Goal: Task Accomplishment & Management: Manage account settings

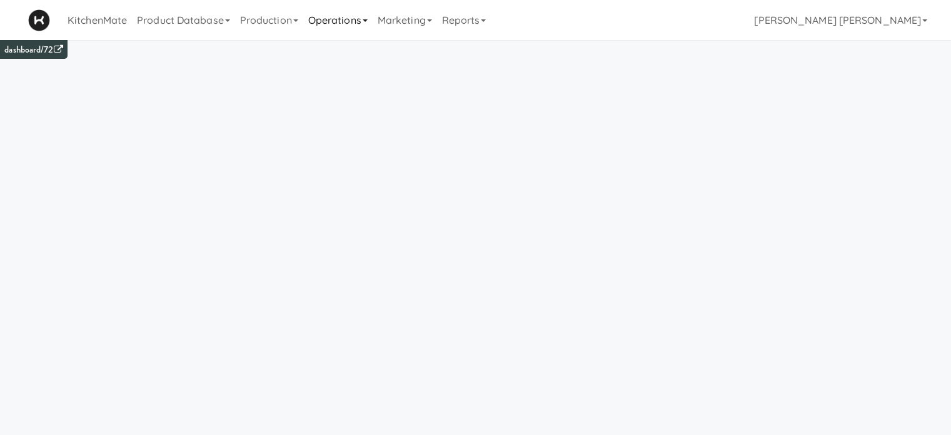
click at [328, 21] on link "Operations" at bounding box center [337, 20] width 69 height 40
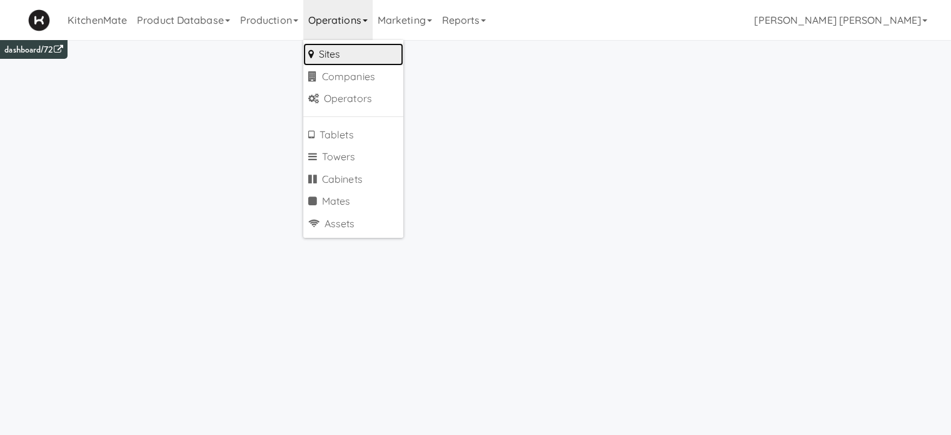
click at [338, 48] on link "Sites" at bounding box center [353, 54] width 100 height 23
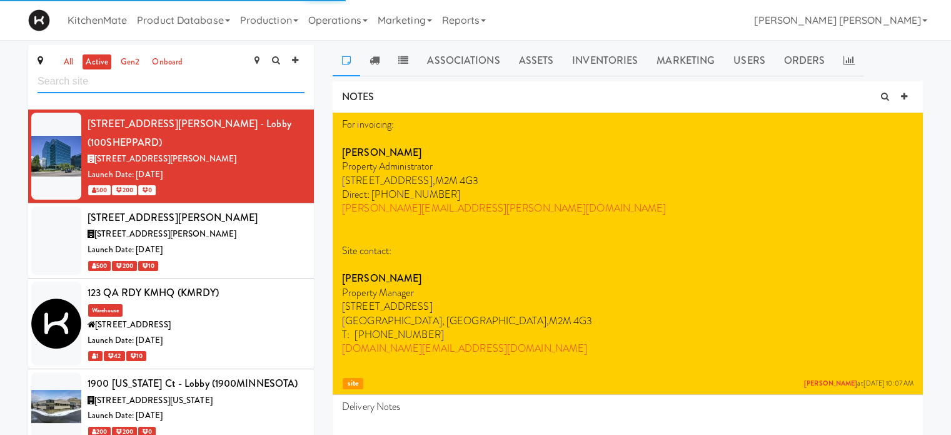
click at [204, 77] on input "text" at bounding box center [171, 81] width 267 height 23
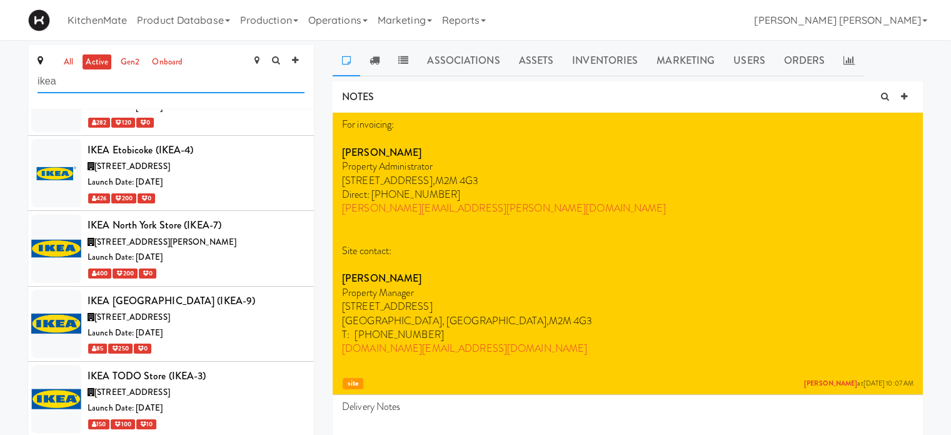
scroll to position [225, 0]
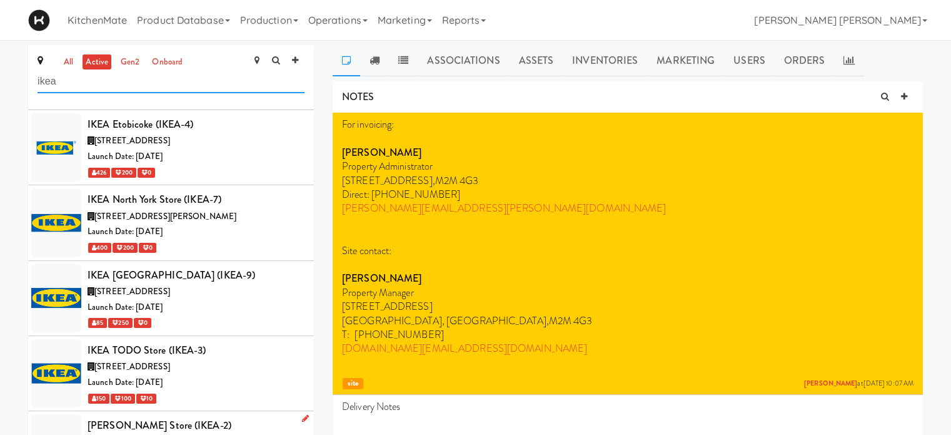
type input "ikea"
click at [243, 423] on div "[PERSON_NAME] Store (IKEA-2)" at bounding box center [196, 425] width 217 height 19
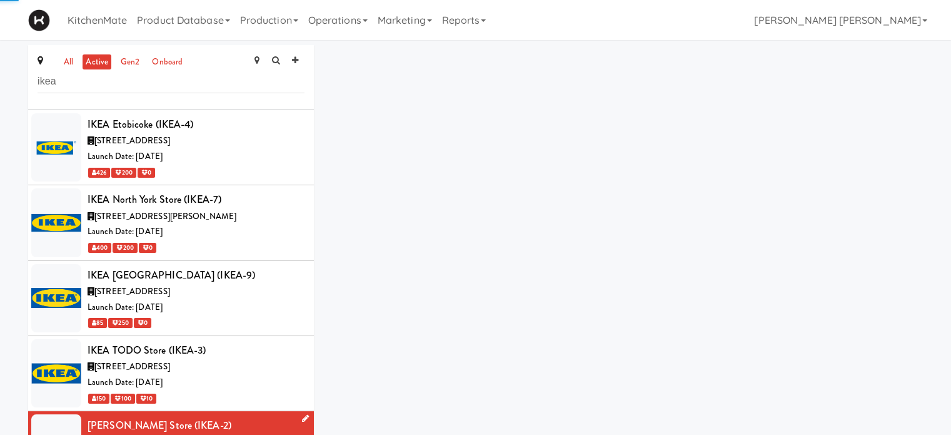
scroll to position [225, 0]
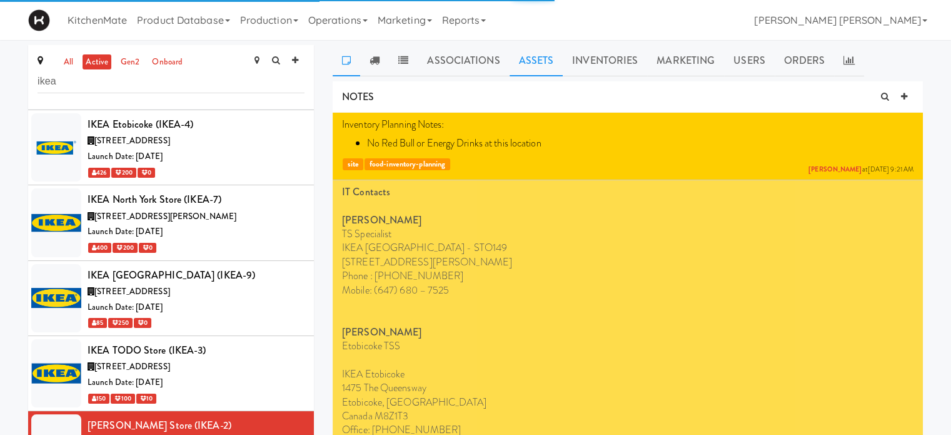
click at [530, 58] on link "Assets" at bounding box center [537, 60] width 54 height 31
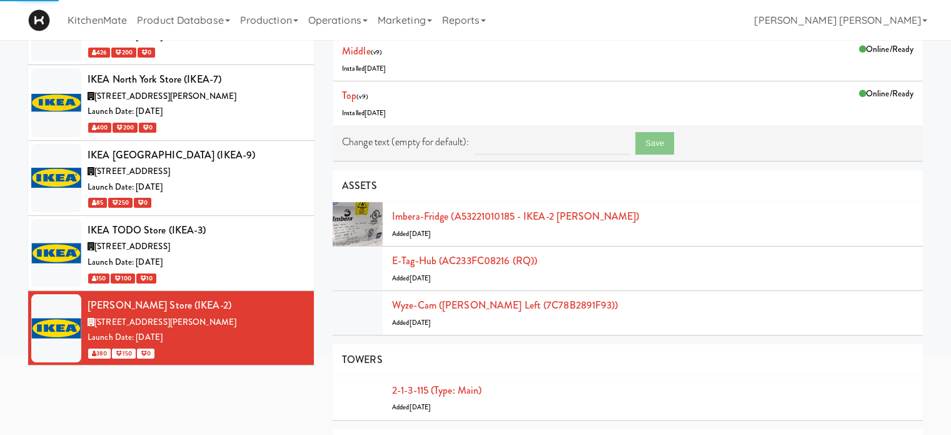
scroll to position [150, 0]
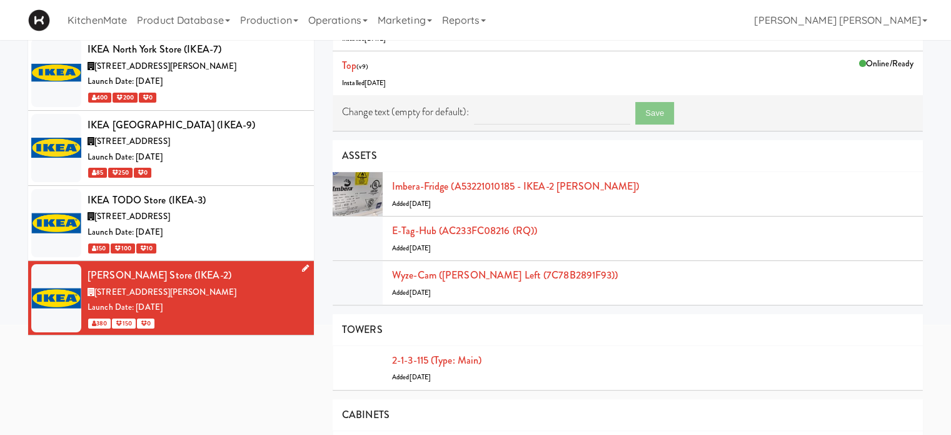
click at [297, 262] on link at bounding box center [303, 269] width 12 height 16
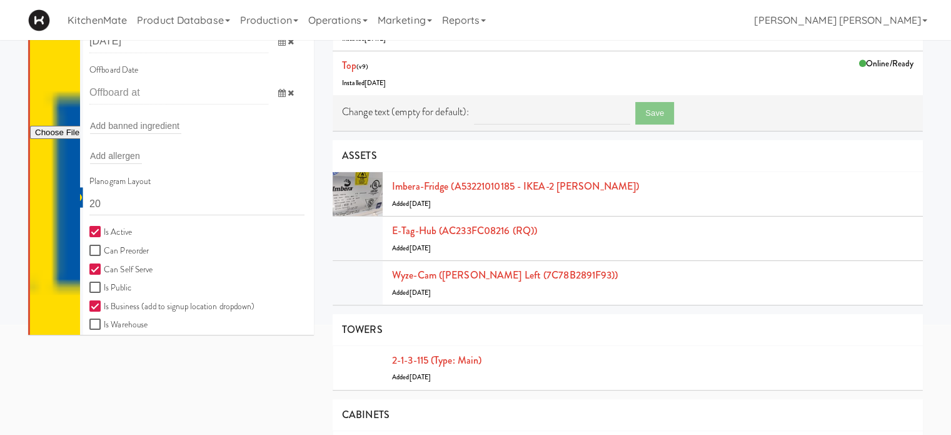
scroll to position [651, 0]
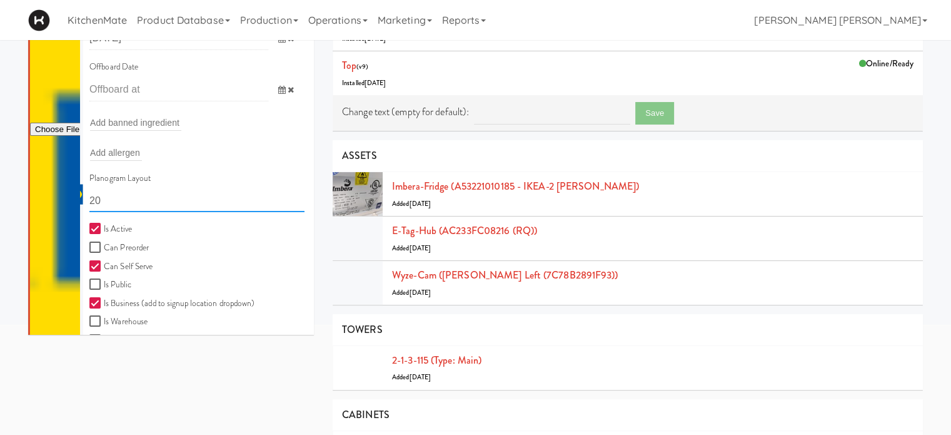
click at [133, 192] on input "20" at bounding box center [196, 200] width 215 height 23
type input "2"
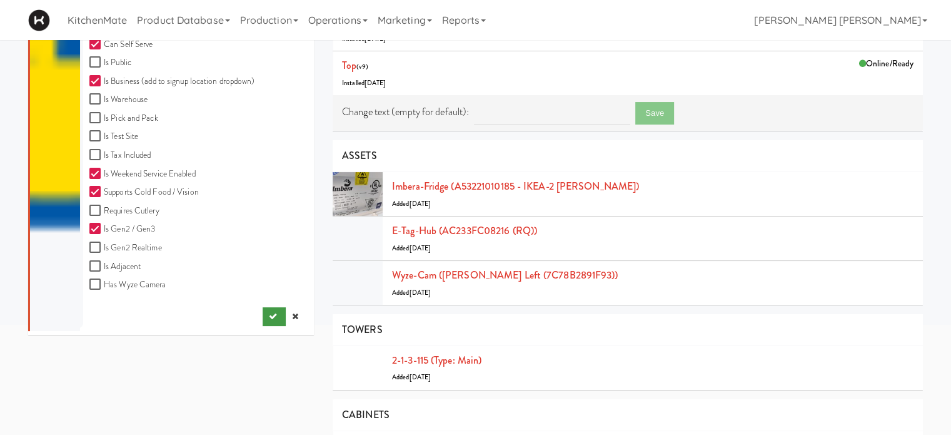
type input "11111,11111,11111,1111,1111,11111"
click at [269, 313] on icon "submit" at bounding box center [273, 316] width 8 height 8
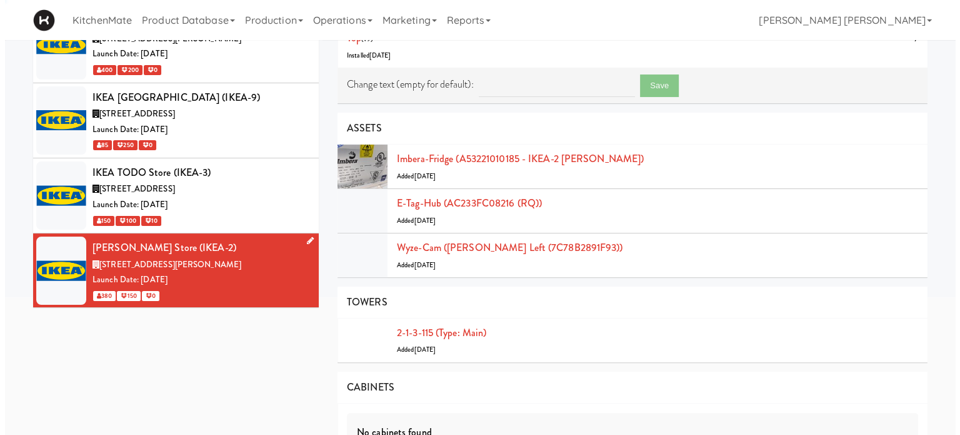
scroll to position [159, 0]
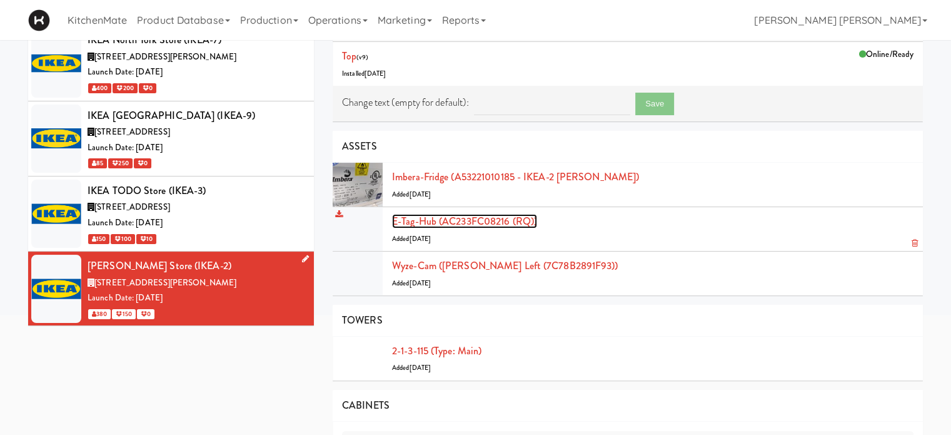
click at [422, 221] on link "E-tag-hub (AC233FC08216 (RQ))" at bounding box center [464, 221] width 145 height 14
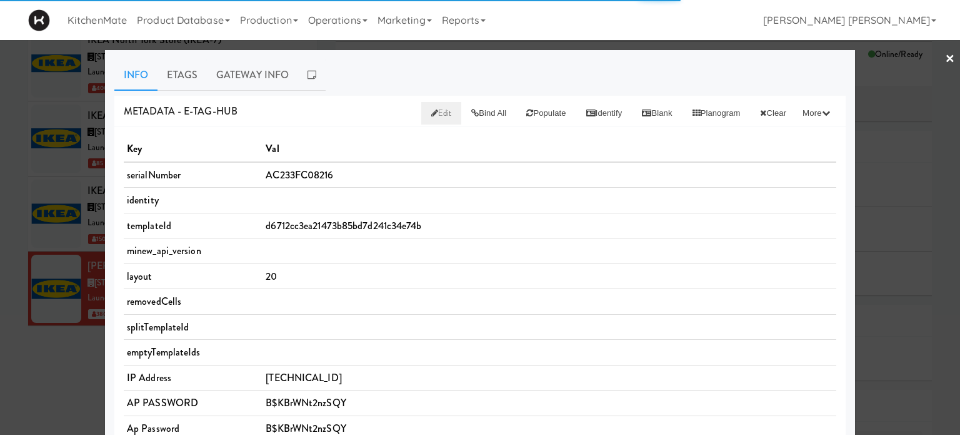
click at [431, 107] on span "Edit" at bounding box center [441, 113] width 21 height 12
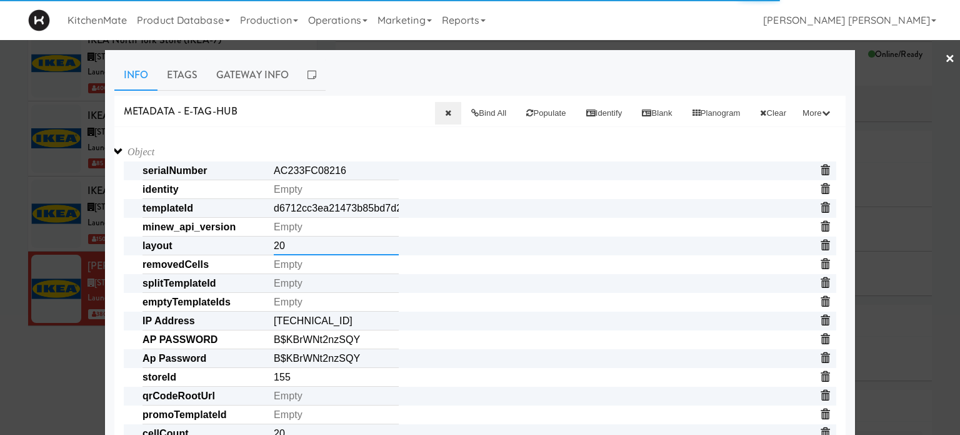
click at [296, 241] on input "20" at bounding box center [336, 245] width 125 height 19
type input "2"
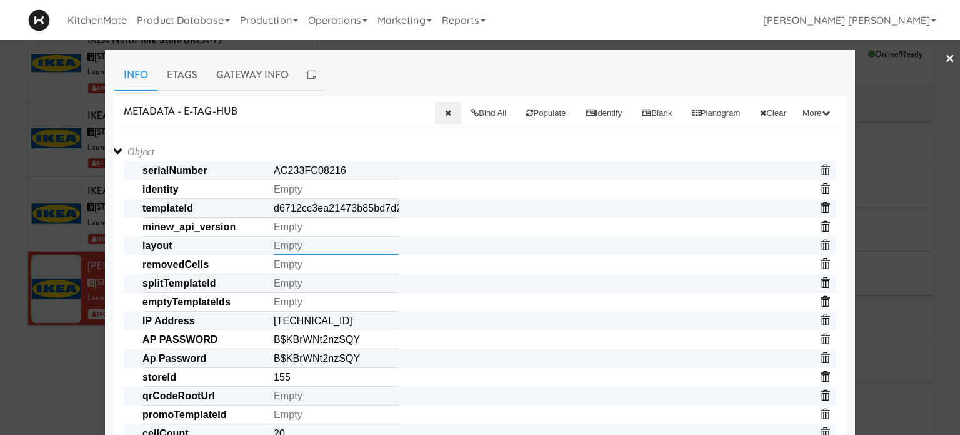
paste input "11111,11111,11111,1111,1111,11111"
type input "11111,11111,11111,1111,1111,11111"
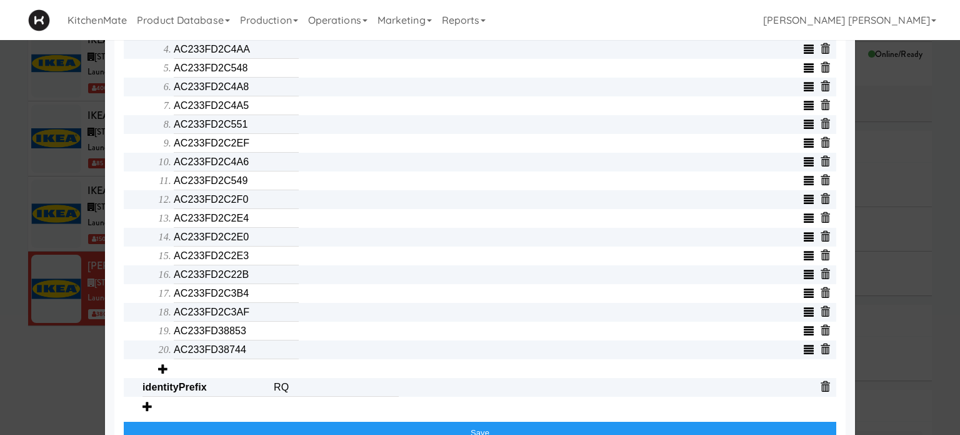
scroll to position [568, 0]
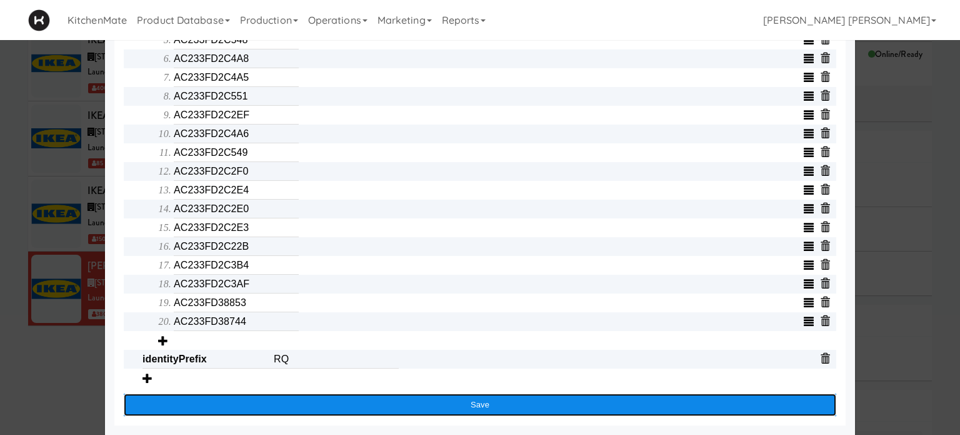
click at [431, 413] on button "Save" at bounding box center [480, 404] width 713 height 23
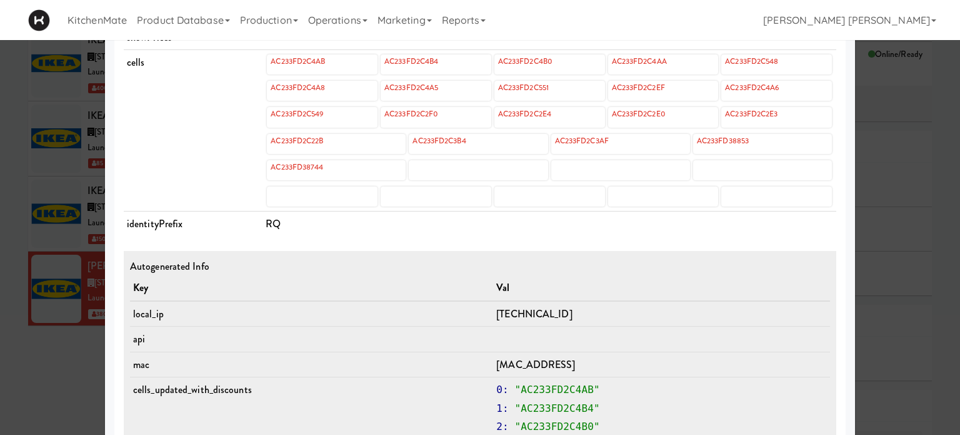
click at [42, 356] on div at bounding box center [480, 217] width 960 height 435
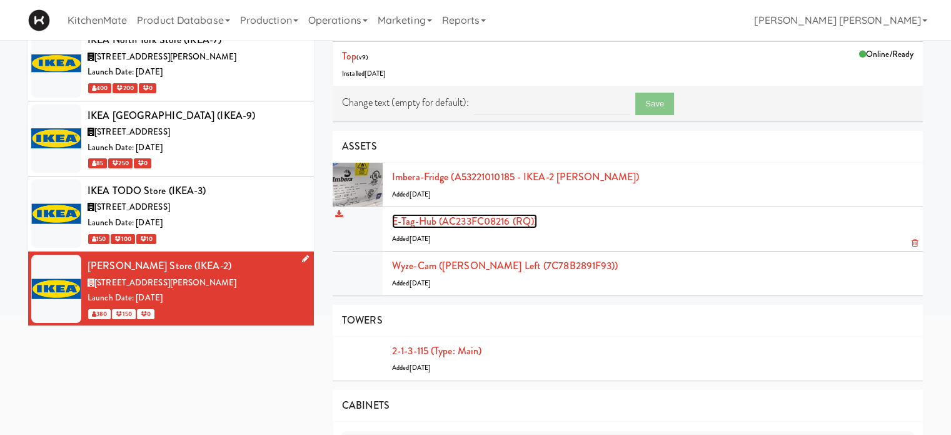
click at [418, 225] on link "E-tag-hub (AC233FC08216 (RQ))" at bounding box center [464, 221] width 145 height 14
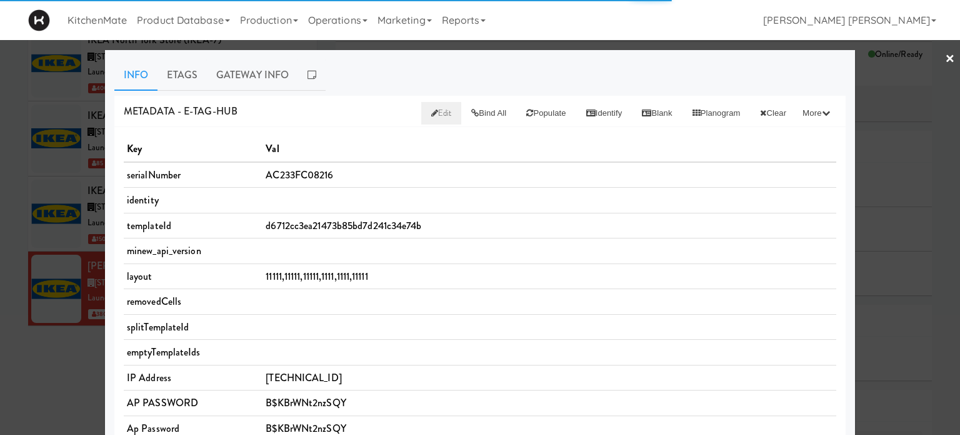
click at [431, 113] on span "Edit" at bounding box center [441, 113] width 21 height 12
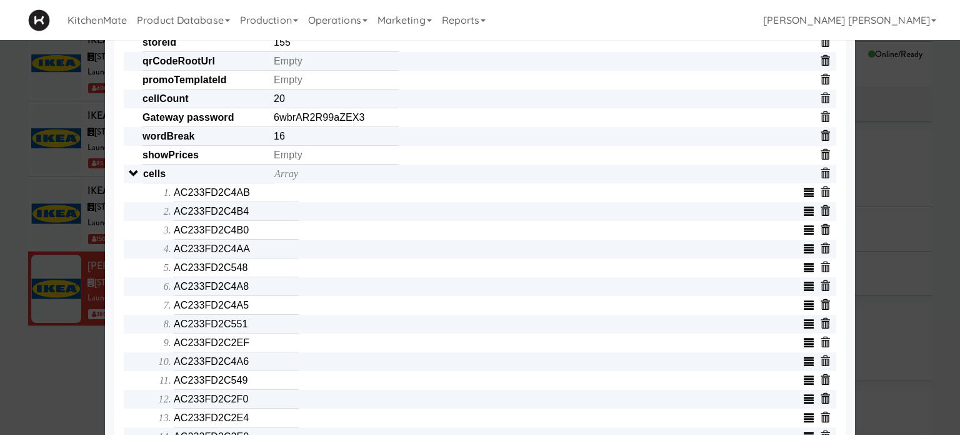
scroll to position [350, 0]
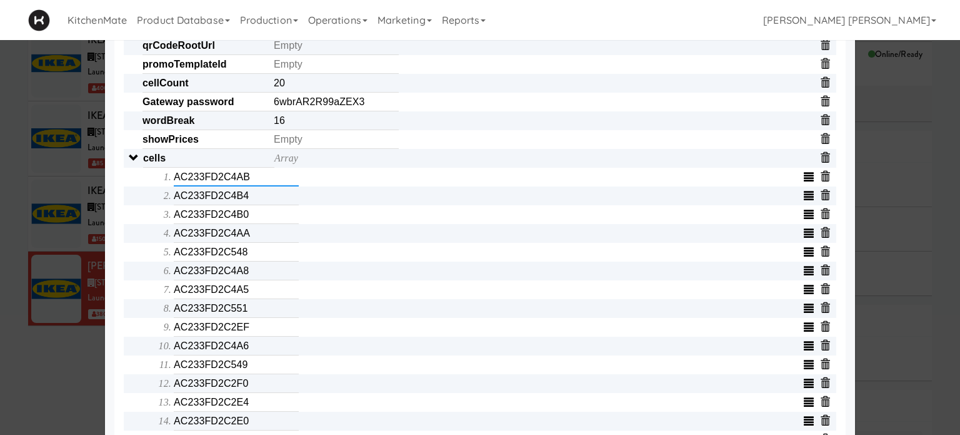
click at [256, 184] on input "AC233FD2C4AB" at bounding box center [236, 177] width 125 height 19
click at [253, 196] on input "AC233FD2C4B4" at bounding box center [236, 195] width 125 height 19
click at [254, 211] on input "AC233FD2C4B0" at bounding box center [236, 214] width 125 height 19
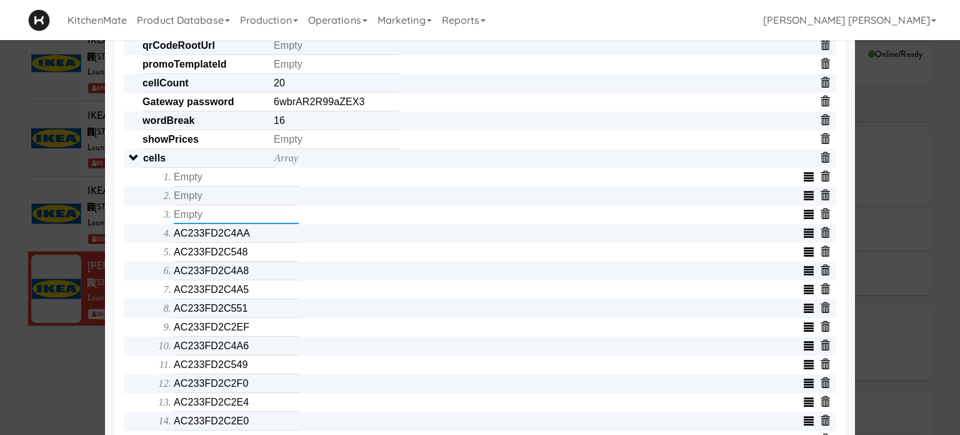
click at [254, 211] on input "text" at bounding box center [236, 214] width 125 height 19
click at [254, 239] on input "AC233FD2C4AA" at bounding box center [236, 233] width 125 height 19
click at [254, 239] on input "text" at bounding box center [236, 233] width 125 height 19
click at [254, 257] on input "AC233FD2C548" at bounding box center [236, 252] width 125 height 19
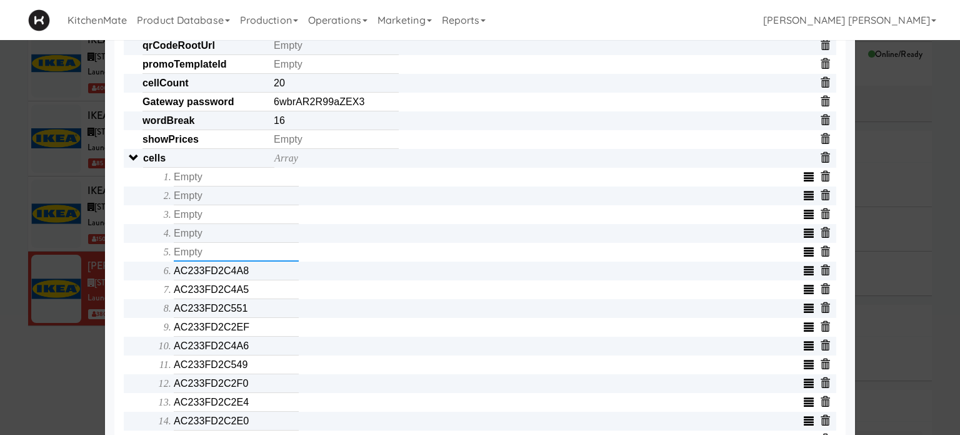
click at [254, 257] on input "text" at bounding box center [236, 252] width 125 height 19
click at [253, 271] on input "AC233FD2C4A8" at bounding box center [236, 270] width 125 height 19
click at [253, 271] on input "text" at bounding box center [236, 270] width 125 height 19
click at [253, 297] on input "AC233FD2C4A5" at bounding box center [236, 289] width 125 height 19
click at [253, 297] on input "text" at bounding box center [236, 289] width 125 height 19
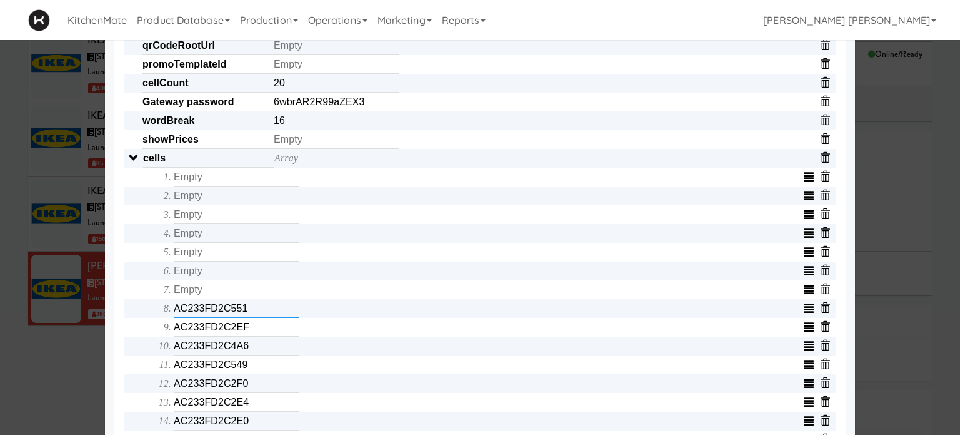
click at [252, 315] on input "AC233FD2C551" at bounding box center [236, 308] width 125 height 19
click at [252, 315] on input "text" at bounding box center [236, 308] width 125 height 19
click at [250, 329] on input "AC233FD2C2EF" at bounding box center [236, 327] width 125 height 19
click at [250, 329] on input "text" at bounding box center [236, 327] width 125 height 19
click at [249, 352] on input "AC233FD2C4A6" at bounding box center [236, 345] width 125 height 19
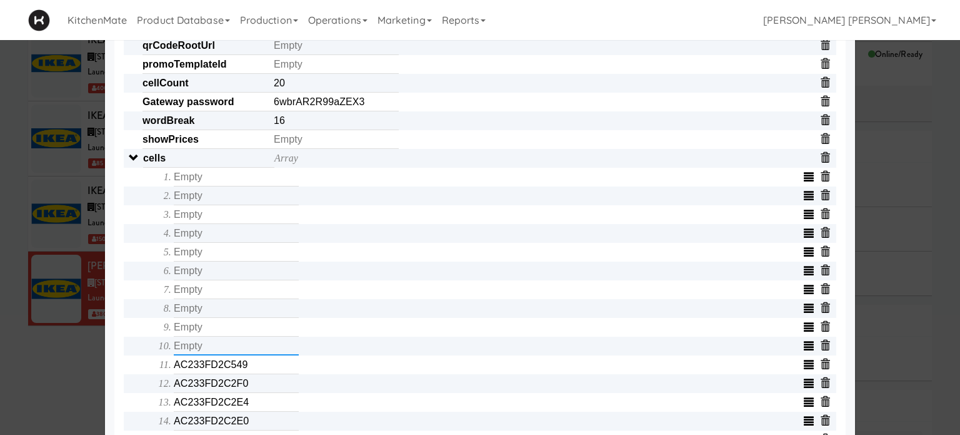
click at [249, 352] on input "text" at bounding box center [236, 345] width 125 height 19
click at [249, 372] on input "AC233FD2C549" at bounding box center [236, 364] width 125 height 19
click at [249, 392] on input "AC233FD2C2F0" at bounding box center [236, 383] width 125 height 19
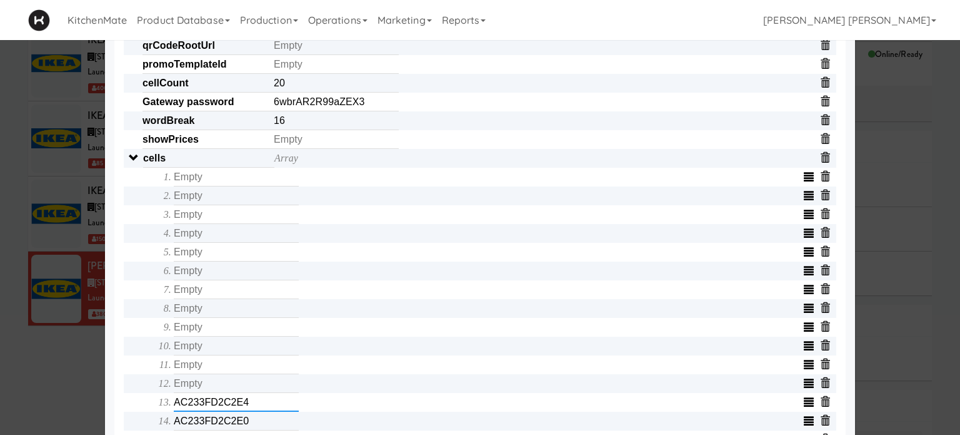
click at [249, 403] on input "AC233FD2C2E4" at bounding box center [236, 402] width 125 height 19
click at [249, 403] on input "text" at bounding box center [236, 402] width 125 height 19
click at [249, 421] on input "AC233FD2C2E0" at bounding box center [236, 420] width 125 height 19
click at [249, 421] on input "text" at bounding box center [236, 420] width 125 height 19
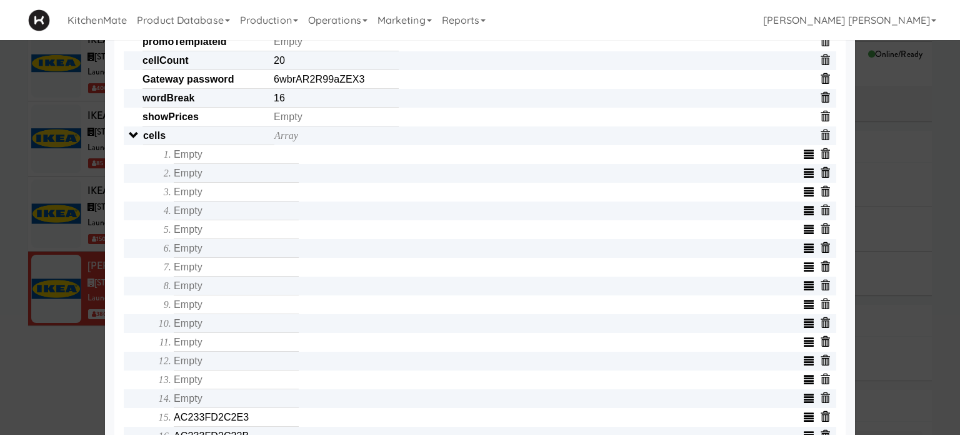
click at [135, 391] on div "Object serialNumber AC233FC08216 identity templateId d6712cc3ea21473b85bd7d241c…" at bounding box center [480, 248] width 713 height 957
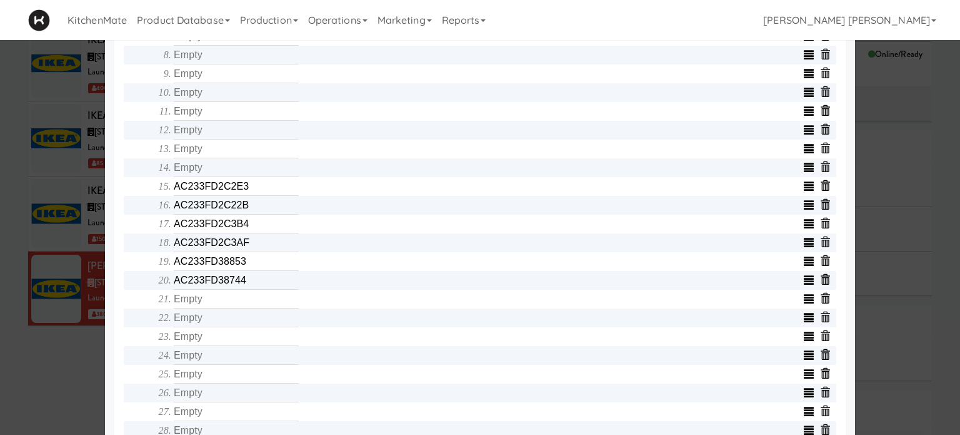
scroll to position [650, 0]
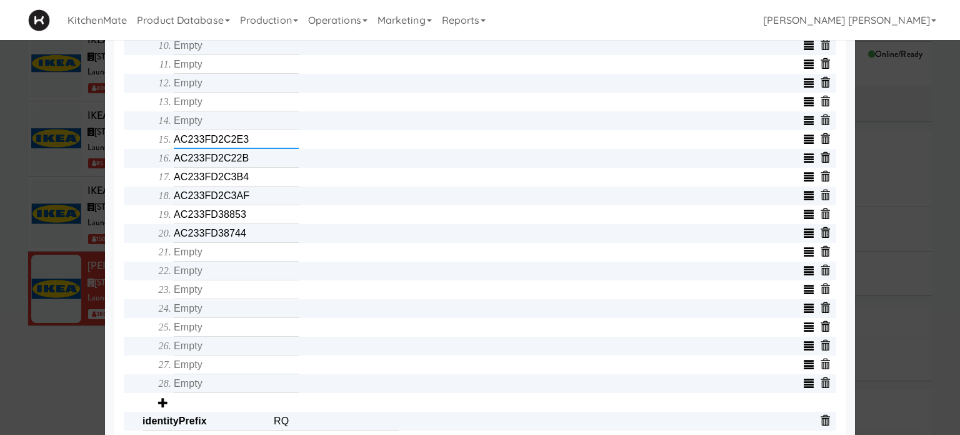
click at [268, 143] on input "AC233FD2C2E3" at bounding box center [236, 139] width 125 height 19
click at [270, 161] on input "AC233FD2C22B" at bounding box center [236, 158] width 125 height 19
click at [270, 161] on input "text" at bounding box center [236, 158] width 125 height 19
click at [270, 177] on input "AC233FD2C3B4" at bounding box center [236, 177] width 125 height 19
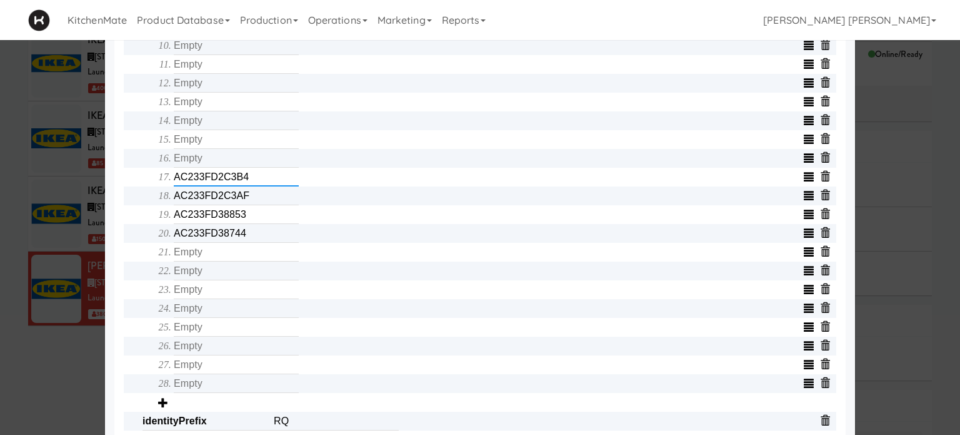
type input "AC233FD2C3B"
click at [270, 177] on input "AC233FD2C3B" at bounding box center [236, 177] width 125 height 19
click at [270, 201] on input "AC233FD2C3AF" at bounding box center [236, 195] width 125 height 19
click at [270, 201] on input "text" at bounding box center [236, 195] width 125 height 19
click at [270, 221] on input "AC233FD38853" at bounding box center [236, 214] width 125 height 19
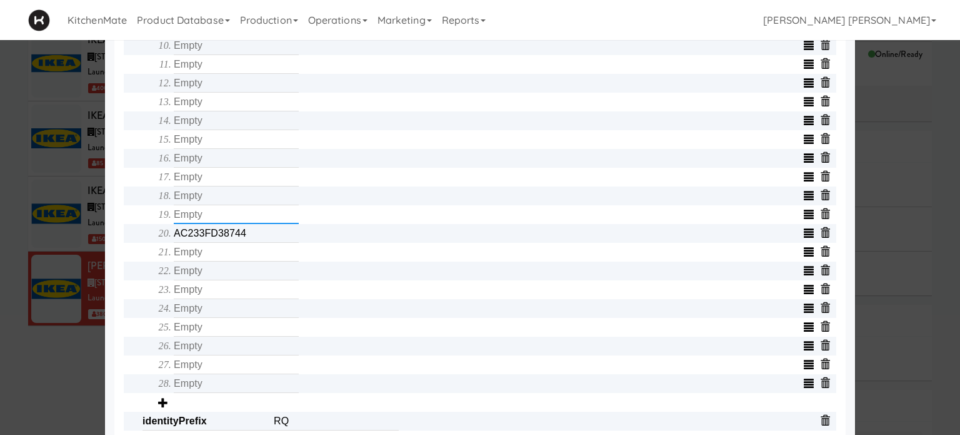
click at [270, 221] on input "text" at bounding box center [236, 214] width 125 height 19
click at [270, 233] on input "AC233FD38744" at bounding box center [236, 233] width 125 height 19
click at [270, 233] on input "text" at bounding box center [236, 233] width 125 height 19
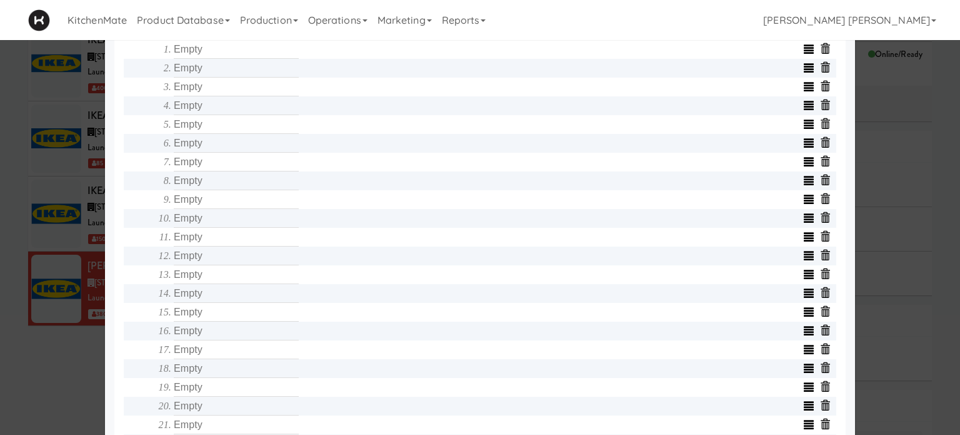
scroll to position [475, 0]
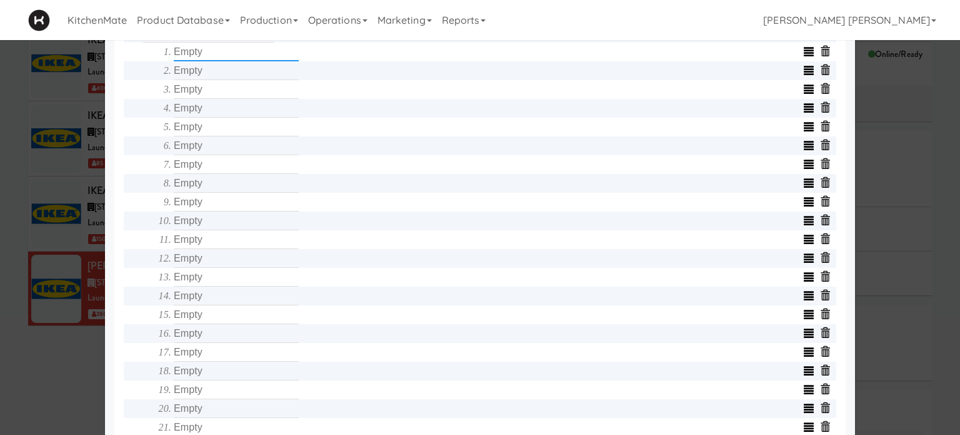
click at [200, 56] on input "text" at bounding box center [236, 52] width 125 height 19
type input "AC233FD2C548"
click at [193, 79] on input "text" at bounding box center [236, 70] width 125 height 19
type input "AC233FD2C4A5"
click at [193, 99] on input "text" at bounding box center [236, 89] width 125 height 19
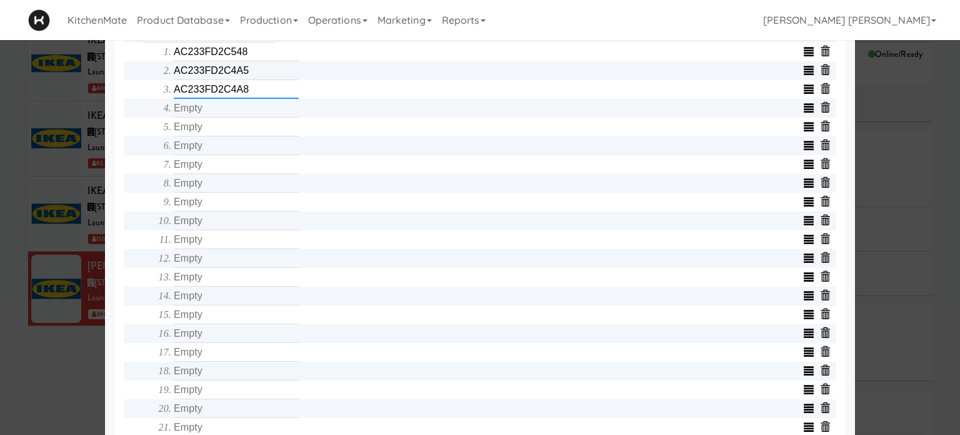
type input "AC233FD2C4A8"
click at [210, 109] on input "text" at bounding box center [236, 108] width 125 height 19
type input "AC233FD2C2EF"
click at [215, 129] on input "text" at bounding box center [236, 127] width 125 height 19
type input "AC233FD2C551"
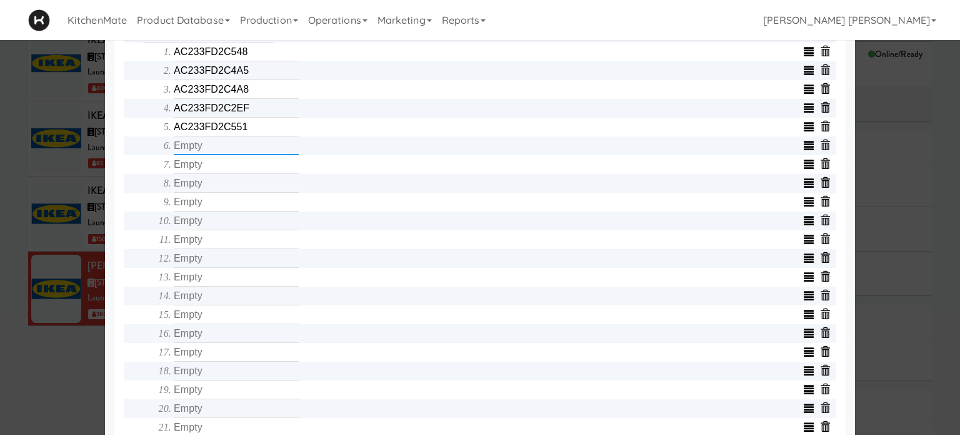
click at [218, 150] on input "text" at bounding box center [236, 145] width 125 height 19
type input "AC233FD2C2E3"
click at [222, 164] on input "text" at bounding box center [236, 164] width 125 height 19
type input "AC233FD2C3AF"
click at [225, 184] on input "text" at bounding box center [236, 183] width 125 height 19
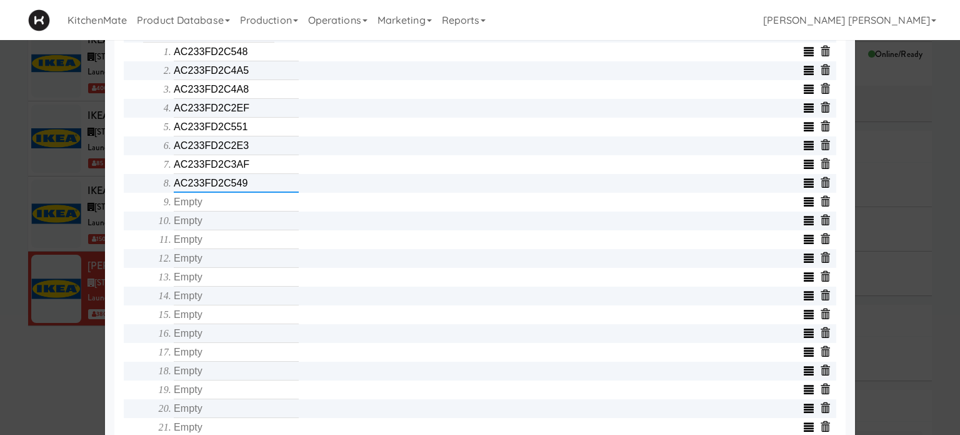
type input "AC233FD2C549"
click at [228, 208] on input "text" at bounding box center [236, 202] width 125 height 19
type input "AC233FD2C4A6"
click at [230, 230] on input "text" at bounding box center [236, 220] width 125 height 19
type input "AC233FD2C2F0"
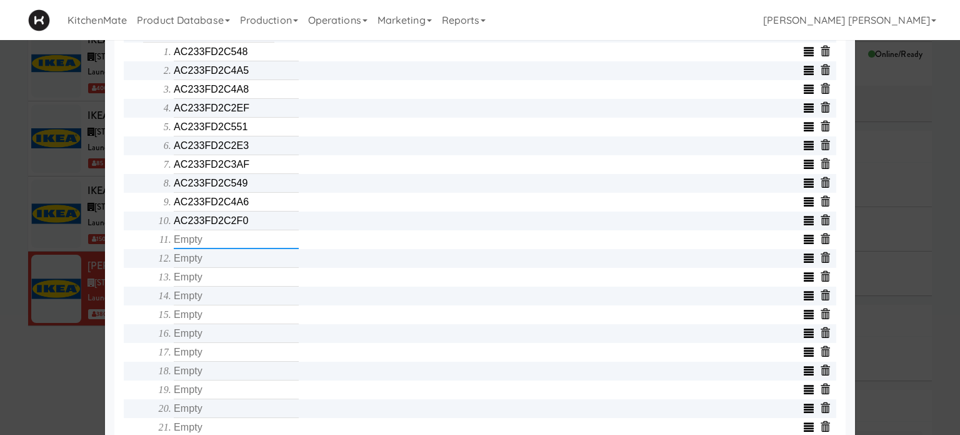
click at [235, 249] on input "text" at bounding box center [236, 239] width 125 height 19
type input "AC233FD2C2E0"
click at [236, 260] on input "text" at bounding box center [236, 258] width 125 height 19
type input "AC233FD2C4AB"
click at [237, 279] on input "text" at bounding box center [236, 277] width 125 height 19
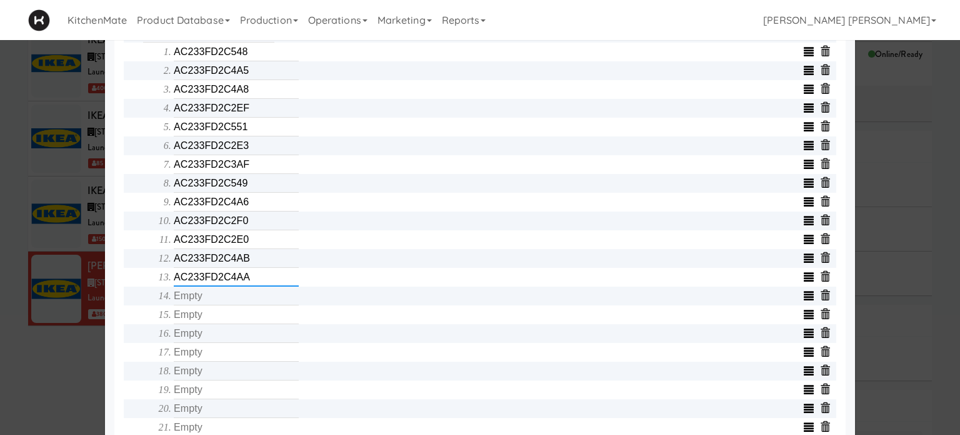
type input "AC233FD2C4AA"
click at [240, 298] on input "text" at bounding box center [236, 295] width 125 height 19
type input "AC233FD2C4B4"
click at [240, 316] on input "text" at bounding box center [236, 314] width 125 height 19
type input "AC233FD2C4B0"
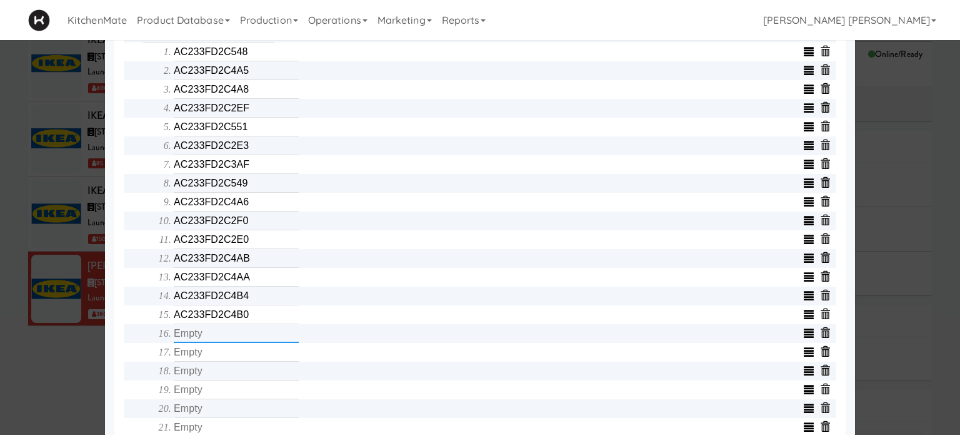
click at [240, 338] on input "text" at bounding box center [236, 333] width 125 height 19
type input "AC233FD2C3B4"
click at [243, 355] on input "text" at bounding box center [236, 352] width 125 height 19
type input "AC233FD38744"
click at [243, 372] on input "text" at bounding box center [236, 370] width 125 height 19
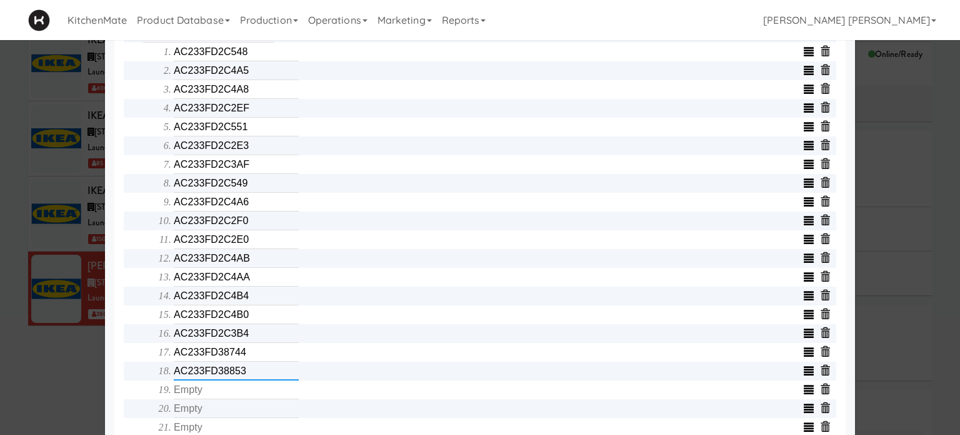
type input "AC233FD38853"
click at [234, 397] on input "text" at bounding box center [236, 389] width 125 height 19
type input "AC233FD2C2E4"
click at [129, 390] on div "Object serialNumber AC233FC08216 identity templateId d6712cc3ea21473b85bd7d241c…" at bounding box center [480, 145] width 713 height 957
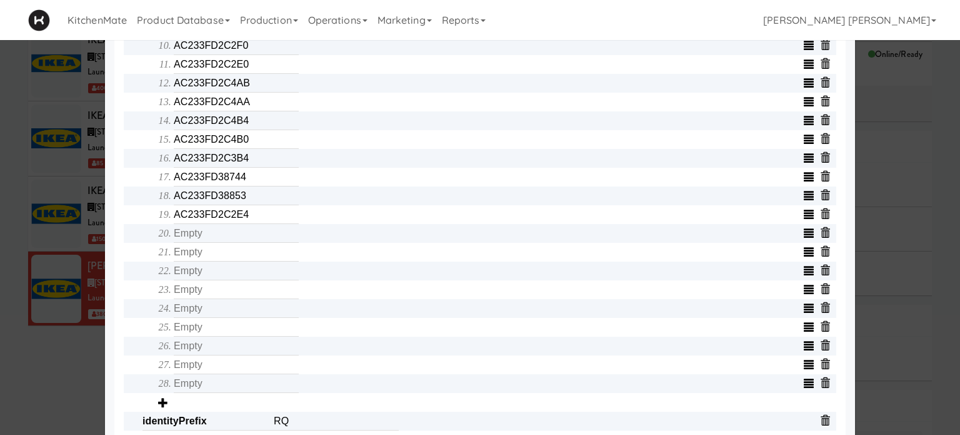
scroll to position [675, 0]
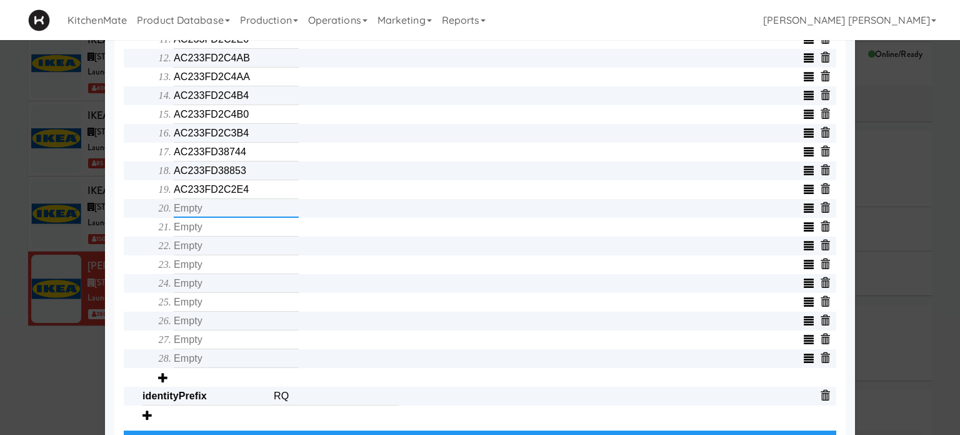
click at [199, 207] on input "text" at bounding box center [236, 208] width 125 height 19
type input "AC233FD2C22B"
click at [201, 230] on input "text" at bounding box center [236, 227] width 125 height 19
type input "C300000EDD46"
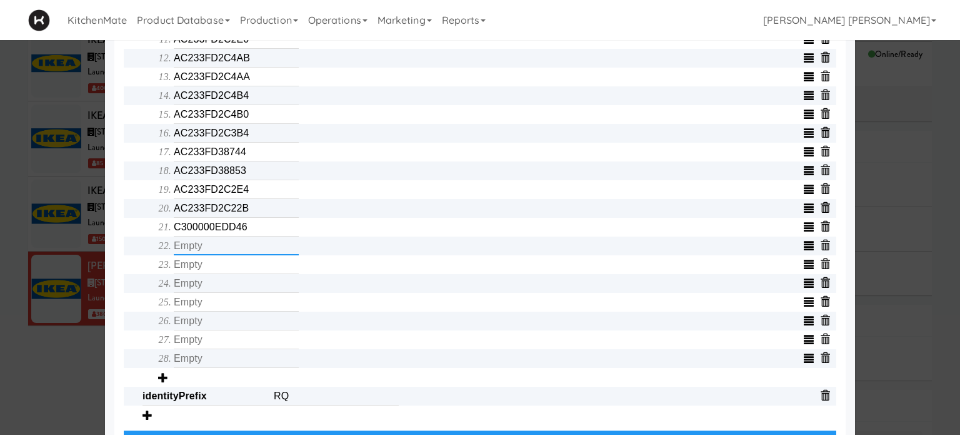
click at [205, 249] on input "text" at bounding box center [236, 245] width 125 height 19
type input "C300000EDC43"
click at [205, 266] on input "text" at bounding box center [236, 264] width 125 height 19
type input "C300000EDC2C"
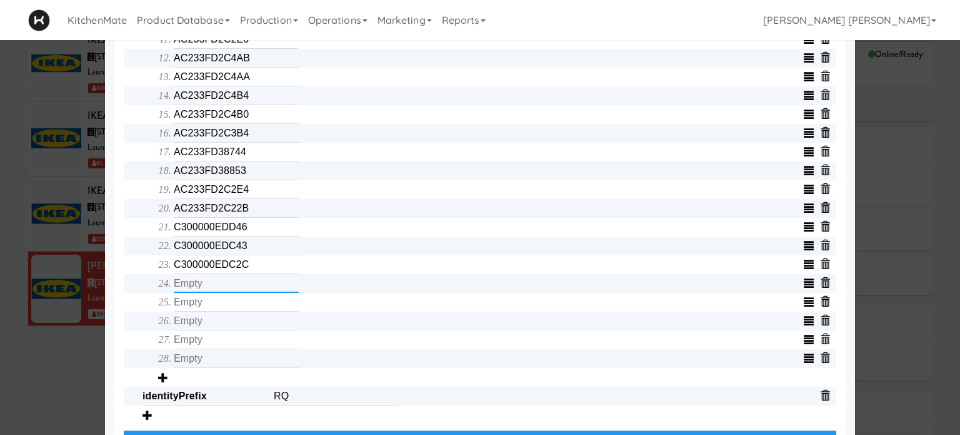
click at [211, 290] on input "text" at bounding box center [236, 283] width 125 height 19
type input "C300000EDD47"
click at [214, 302] on input "text" at bounding box center [236, 302] width 125 height 19
type input "C300000EDC2B"
click at [216, 320] on input "text" at bounding box center [236, 320] width 125 height 19
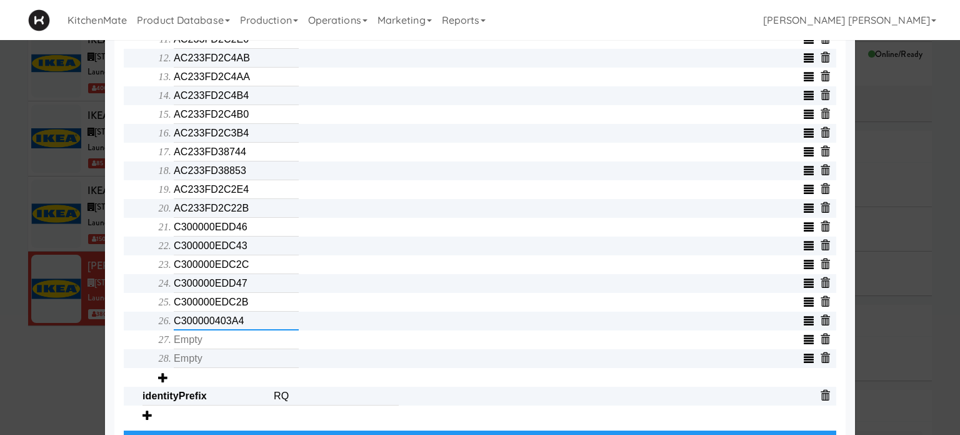
type input "C300000403A4"
click at [220, 343] on input "text" at bounding box center [236, 339] width 125 height 19
type input "C300000EDB0C"
click at [223, 366] on input "text" at bounding box center [236, 358] width 125 height 19
type input ""300000EDD79"
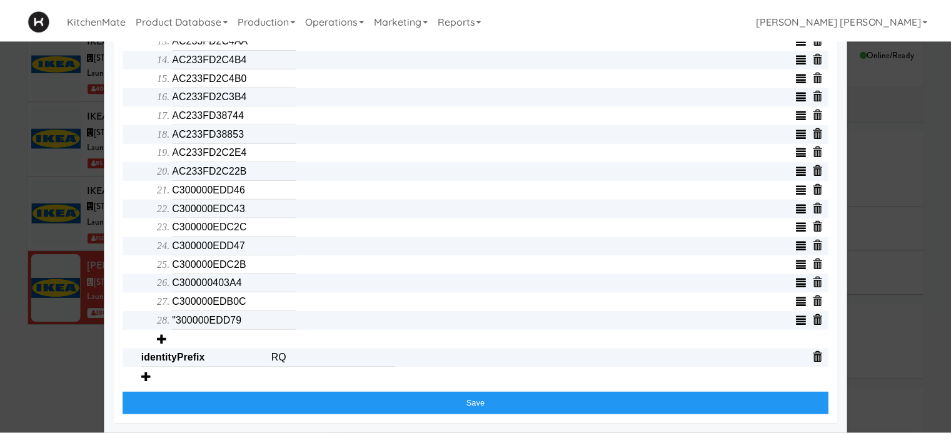
scroll to position [718, 0]
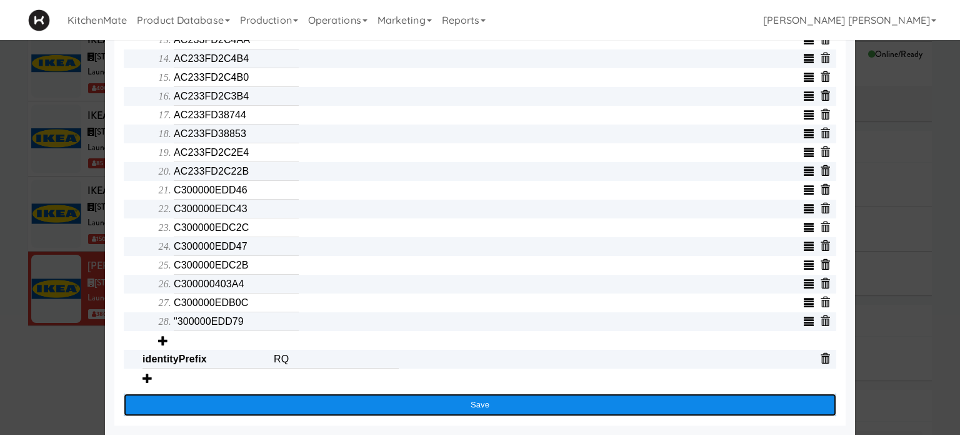
click at [458, 405] on button "Save" at bounding box center [480, 404] width 713 height 23
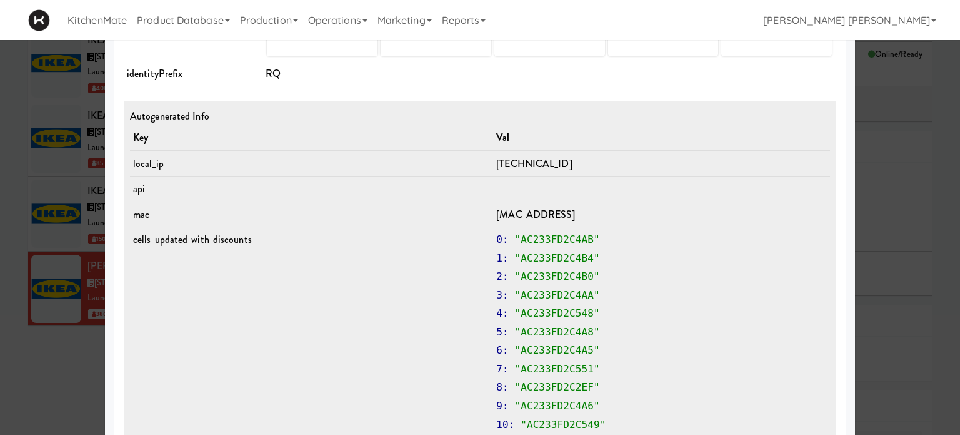
click at [0, 405] on div at bounding box center [480, 217] width 960 height 435
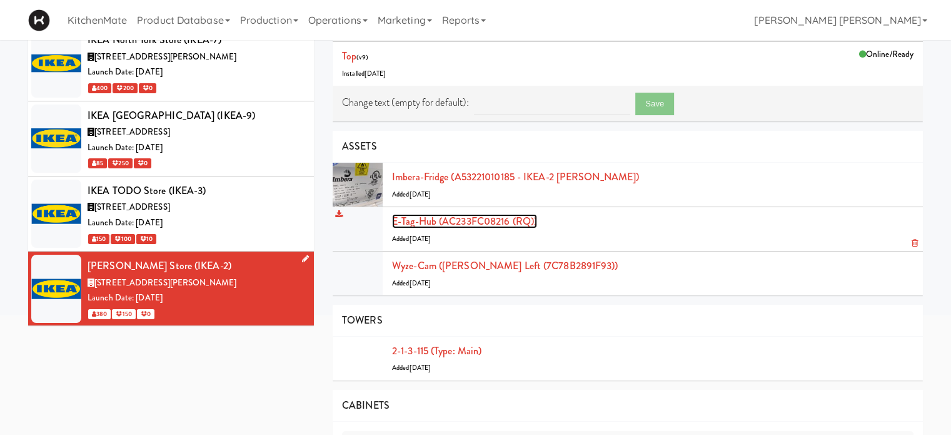
click at [458, 219] on link "E-tag-hub (AC233FC08216 (RQ))" at bounding box center [464, 221] width 145 height 14
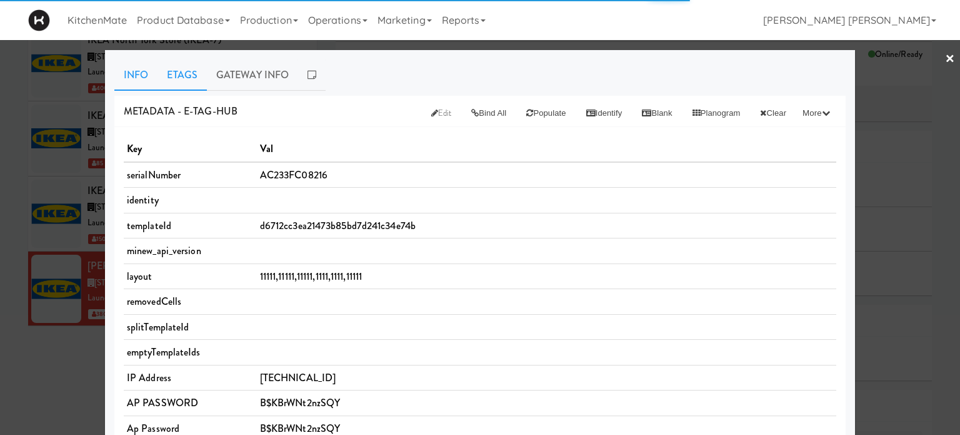
click at [194, 71] on link "Etags" at bounding box center [182, 74] width 49 height 31
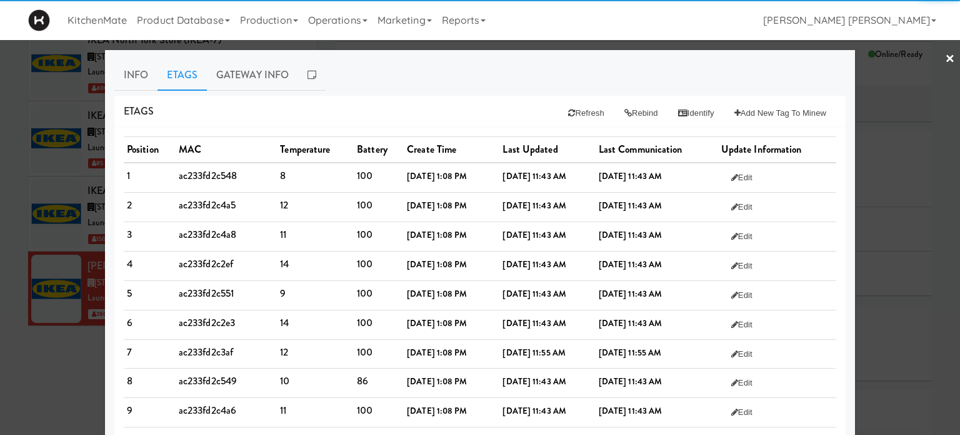
click at [582, 124] on div "Etags Refresh Rebind Identify Add New Tag to Minew" at bounding box center [480, 112] width 732 height 32
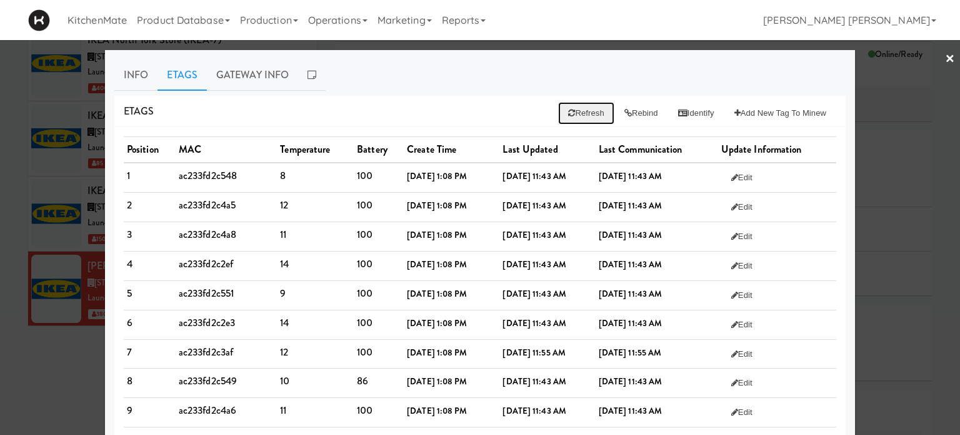
click at [577, 118] on button "Refresh" at bounding box center [586, 113] width 56 height 23
click at [624, 113] on button "Rebind" at bounding box center [642, 113] width 54 height 23
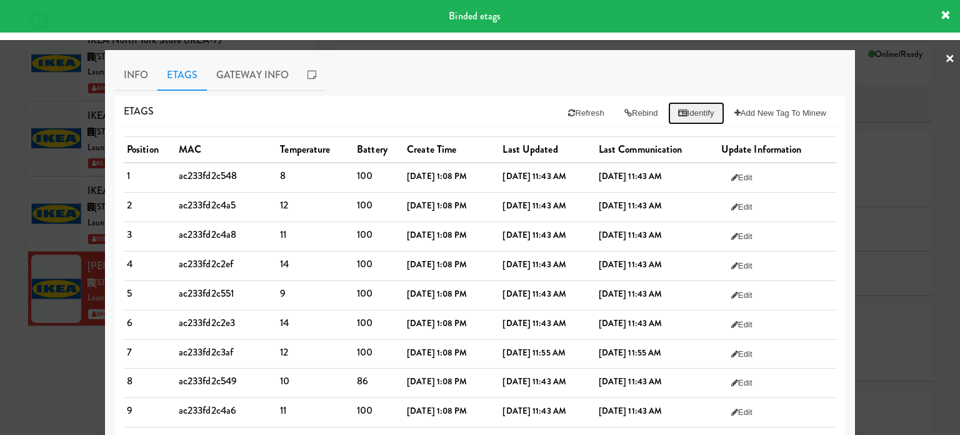
click at [688, 109] on button "Identify" at bounding box center [696, 113] width 56 height 23
